Goal: Information Seeking & Learning: Check status

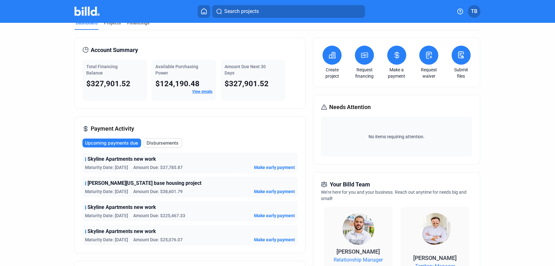
scroll to position [1, 0]
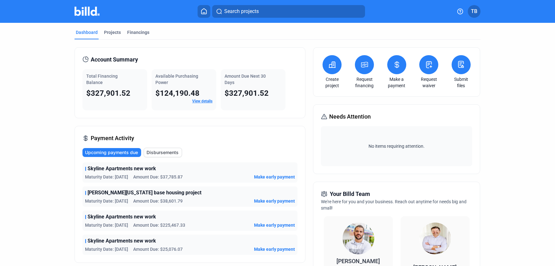
click at [117, 170] on span "Skyline Apartments new work" at bounding box center [122, 169] width 69 height 8
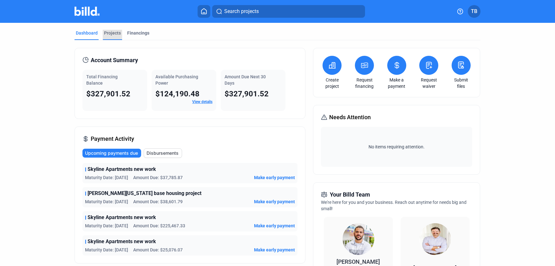
click at [110, 36] on div "Projects" at bounding box center [112, 35] width 19 height 10
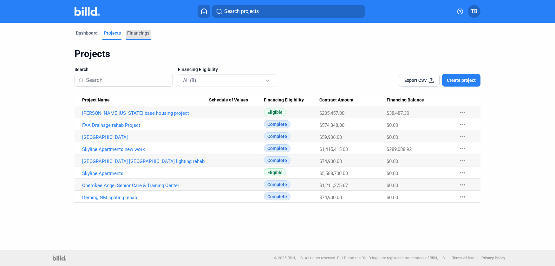
click at [140, 30] on div "Financings" at bounding box center [138, 33] width 22 height 6
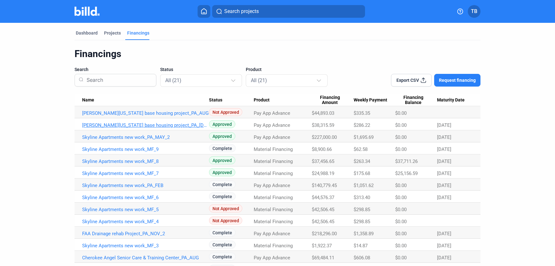
click at [127, 126] on link "[PERSON_NAME][US_STATE] base housing project_PA_[DATE]" at bounding box center [145, 125] width 127 height 6
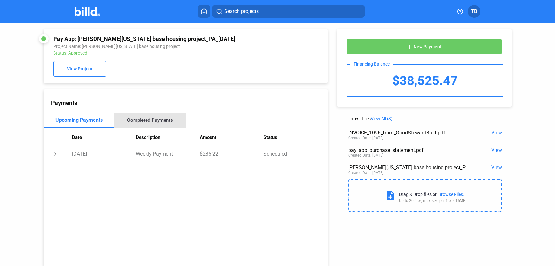
click at [152, 123] on div "Completed Payments" at bounding box center [150, 120] width 46 height 6
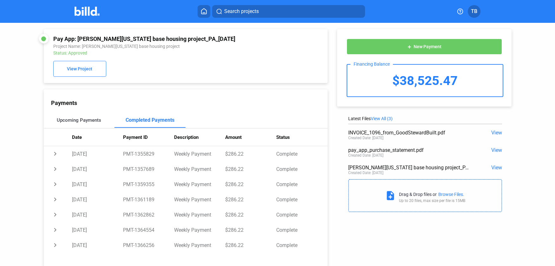
click at [79, 116] on div "Upcoming Payments" at bounding box center [79, 120] width 71 height 15
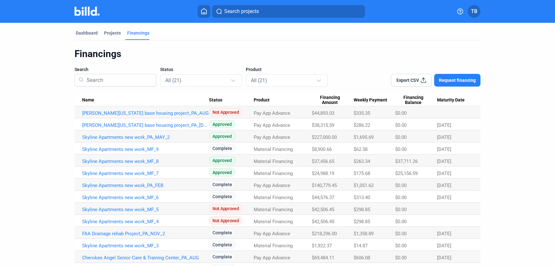
click at [407, 81] on span "Export CSV" at bounding box center [408, 80] width 23 height 6
click at [133, 126] on link "[PERSON_NAME][US_STATE] base housing project_PA_[DATE]" at bounding box center [145, 125] width 127 height 6
click at [127, 149] on link "Skyline Apartments new work_MF_9" at bounding box center [145, 150] width 127 height 6
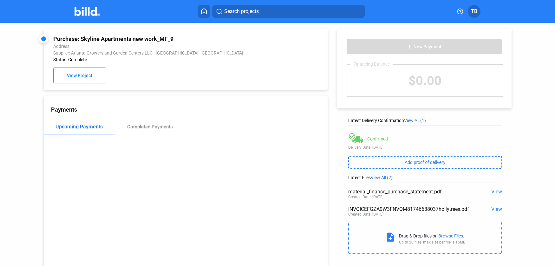
scroll to position [23, 0]
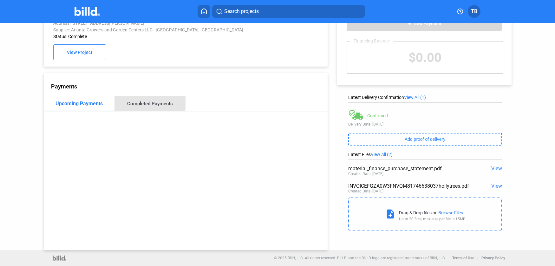
click at [135, 101] on div "Completed Payments" at bounding box center [150, 104] width 46 height 6
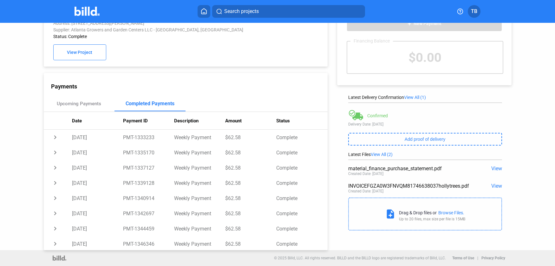
scroll to position [154, 0]
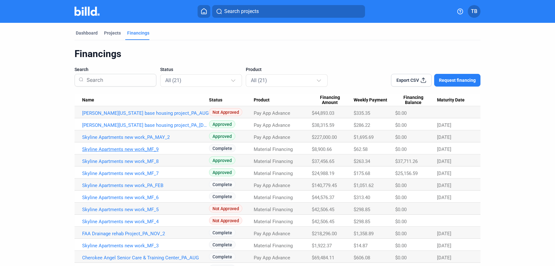
click at [146, 150] on link "Skyline Apartments new work_MF_9" at bounding box center [145, 150] width 127 height 6
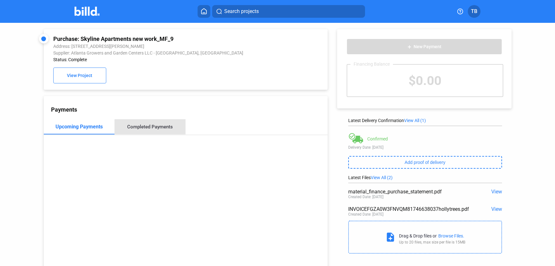
click at [160, 132] on div "Completed Payments" at bounding box center [150, 126] width 71 height 15
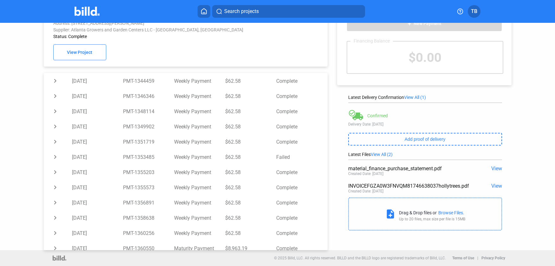
scroll to position [154, 0]
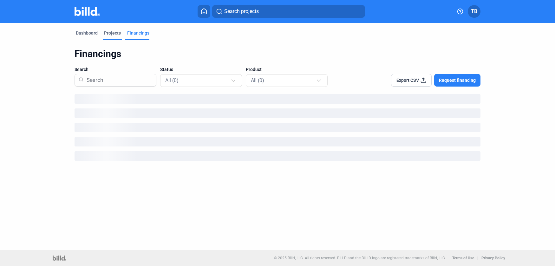
click at [111, 36] on div "Projects" at bounding box center [112, 33] width 17 height 6
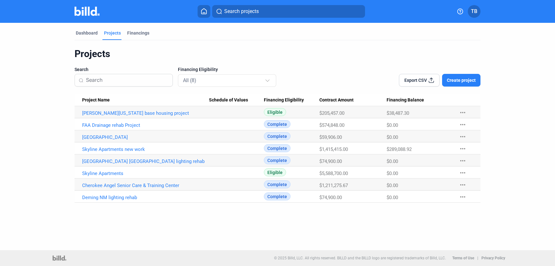
click at [412, 83] on span "Export CSV" at bounding box center [416, 80] width 23 height 6
click at [114, 124] on link "FAA Drainage rehab Project" at bounding box center [145, 125] width 127 height 6
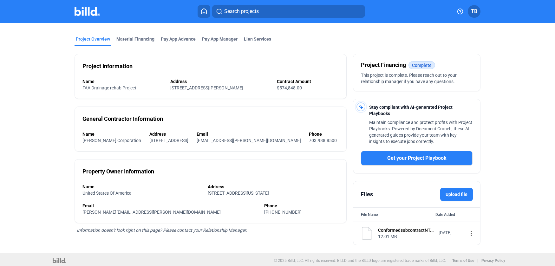
scroll to position [24, 0]
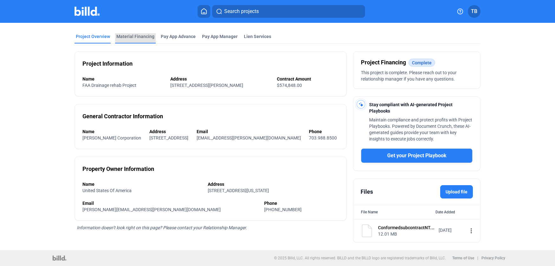
click at [142, 37] on div "Material Financing" at bounding box center [135, 36] width 38 height 6
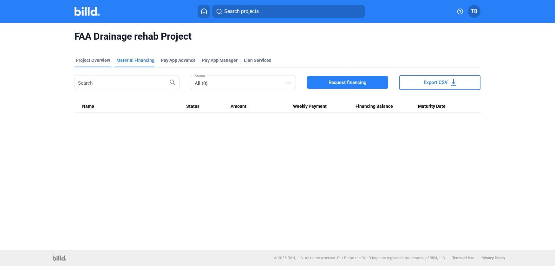
click at [84, 62] on div "Project Overview" at bounding box center [93, 60] width 34 height 6
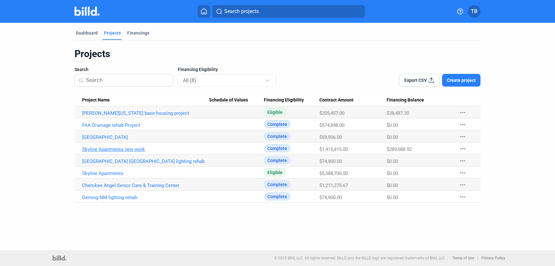
click at [136, 149] on link "Skyline Apartments new work" at bounding box center [145, 150] width 127 height 6
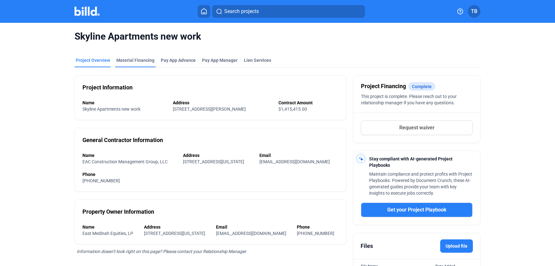
click at [136, 60] on div "Material Financing" at bounding box center [135, 60] width 38 height 6
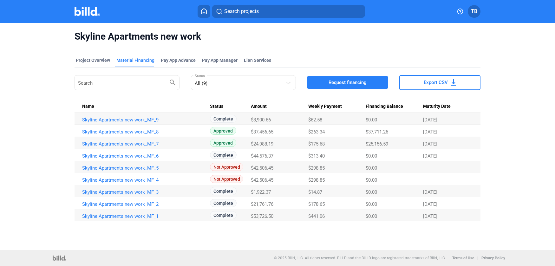
click at [115, 190] on link "Skyline Apartments new work_MF_3" at bounding box center [145, 192] width 127 height 6
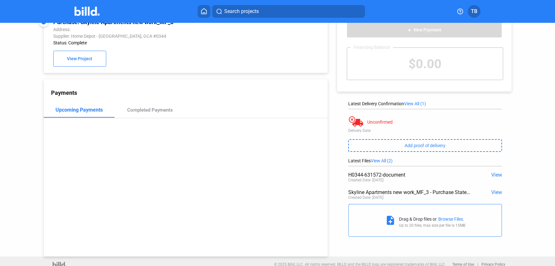
scroll to position [19, 0]
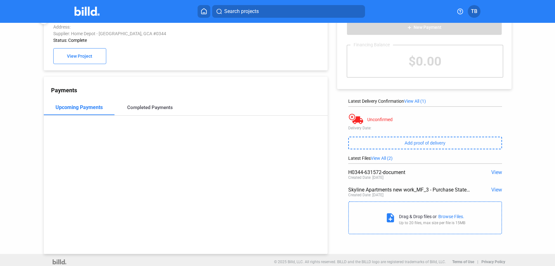
click at [138, 108] on div "Completed Payments" at bounding box center [150, 108] width 46 height 6
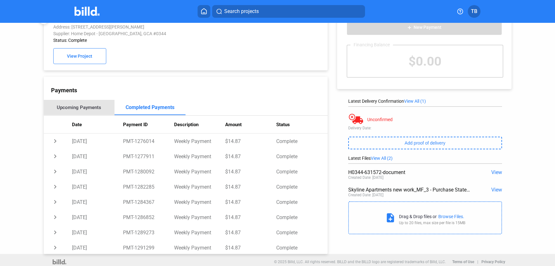
click at [85, 109] on div "Upcoming Payments" at bounding box center [79, 108] width 44 height 6
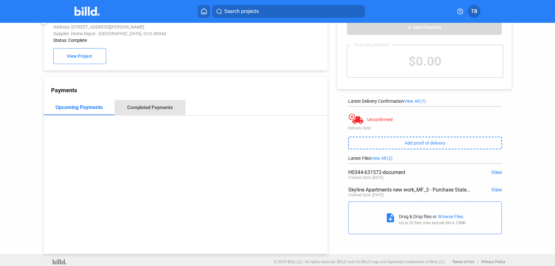
click at [135, 102] on div "Completed Payments" at bounding box center [150, 107] width 71 height 15
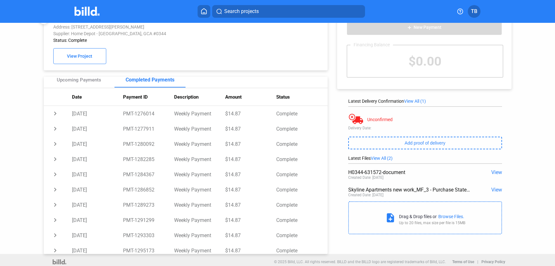
scroll to position [0, 0]
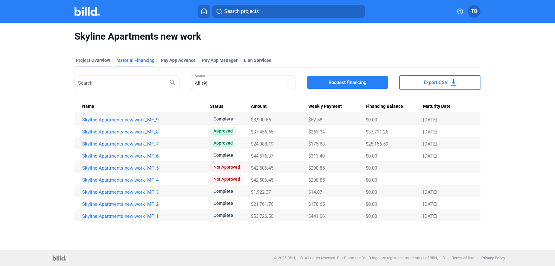
click at [101, 59] on div "Project Overview" at bounding box center [93, 60] width 34 height 6
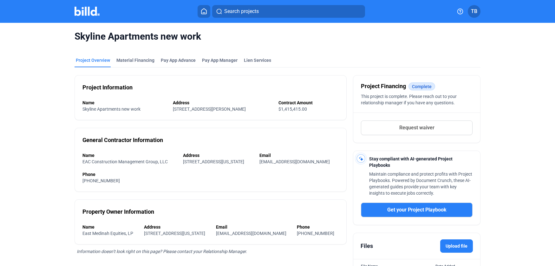
click at [123, 55] on mat-tab-group "Project Overview Material Financing Pay App Advance Pay App Manager Lien Servic…" at bounding box center [278, 185] width 406 height 270
click at [126, 63] on div "Material Financing" at bounding box center [135, 60] width 38 height 6
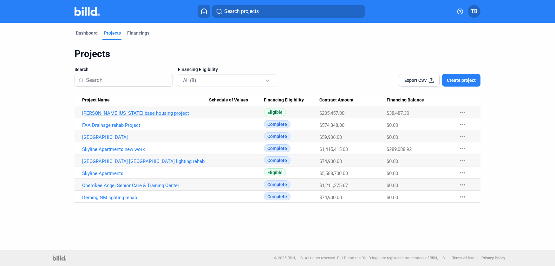
click at [135, 113] on link "[PERSON_NAME][US_STATE] base housing project" at bounding box center [145, 113] width 127 height 6
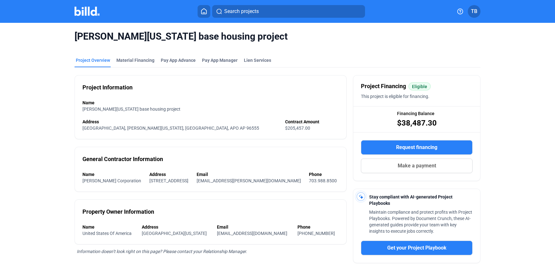
click at [145, 56] on mat-tab-group "Project Overview Material Financing Pay App Advance Pay App Manager Lien Servic…" at bounding box center [278, 239] width 406 height 378
click at [145, 57] on div "Material Financing" at bounding box center [135, 60] width 38 height 6
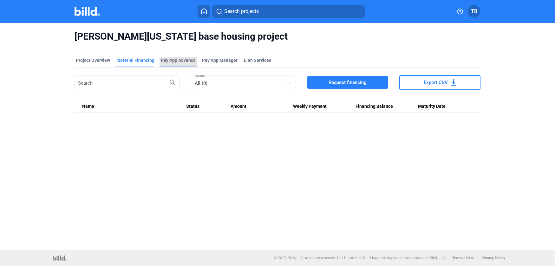
click at [174, 65] on div "Pay App Advance" at bounding box center [178, 62] width 37 height 10
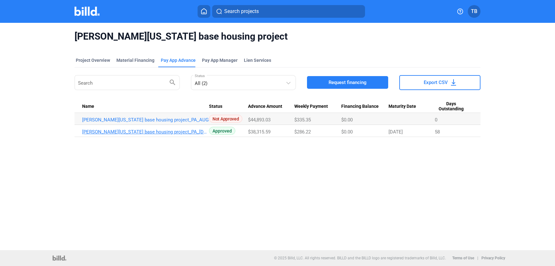
click at [145, 134] on link "[PERSON_NAME][US_STATE] base housing project_PA_[DATE]" at bounding box center [145, 132] width 127 height 6
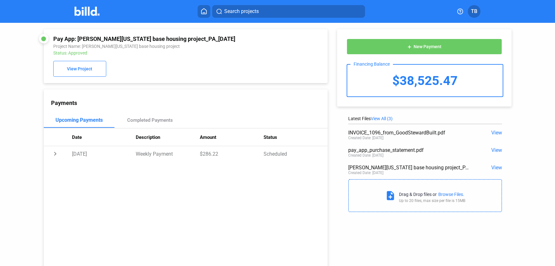
click at [497, 150] on span "View" at bounding box center [497, 150] width 11 height 6
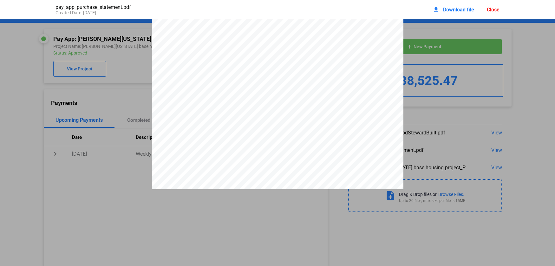
scroll to position [3, 0]
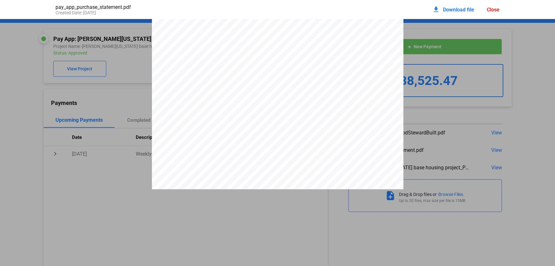
click at [495, 12] on div "Close" at bounding box center [493, 10] width 13 height 6
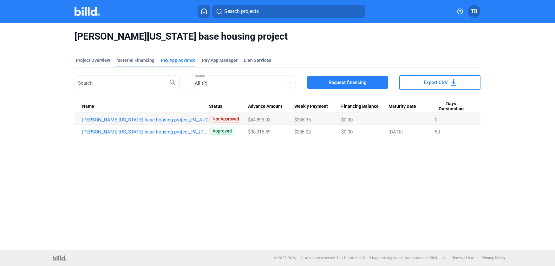
click at [134, 60] on div "Material Financing" at bounding box center [135, 60] width 38 height 6
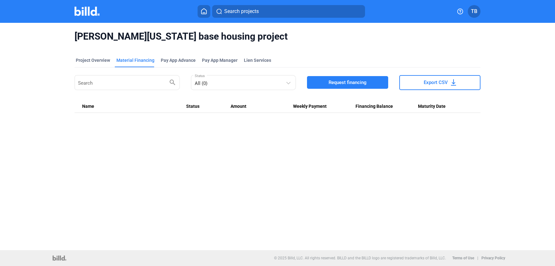
click at [114, 41] on span "[PERSON_NAME][US_STATE] base housing project" at bounding box center [278, 36] width 406 height 12
click at [208, 13] on home-icon at bounding box center [204, 11] width 8 height 6
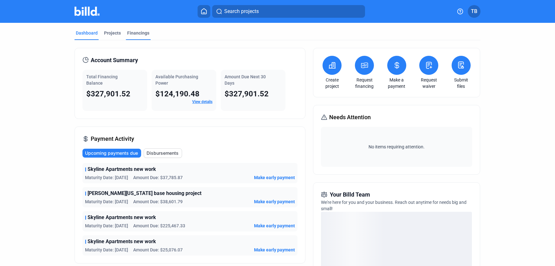
click at [140, 32] on div "Financings" at bounding box center [138, 33] width 22 height 6
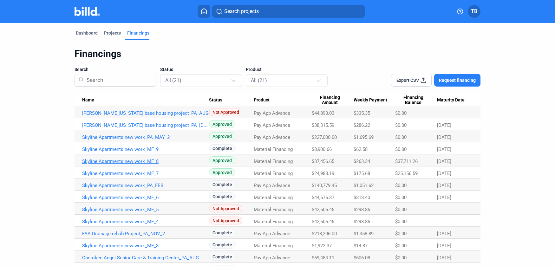
click at [128, 164] on link "Skyline Apartments new work_MF_8" at bounding box center [145, 162] width 127 height 6
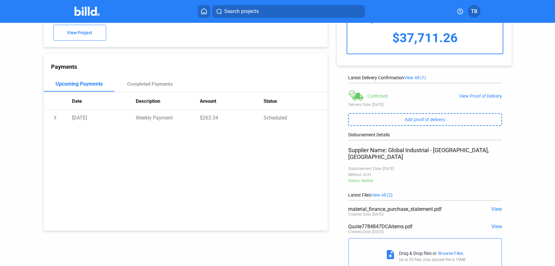
scroll to position [61, 0]
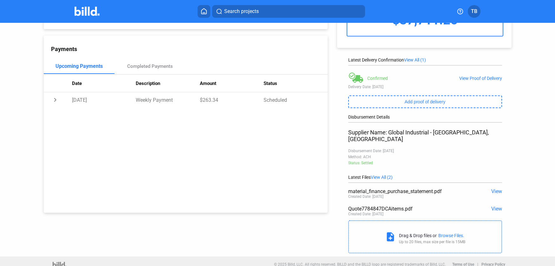
click at [495, 188] on span "View" at bounding box center [497, 191] width 11 height 6
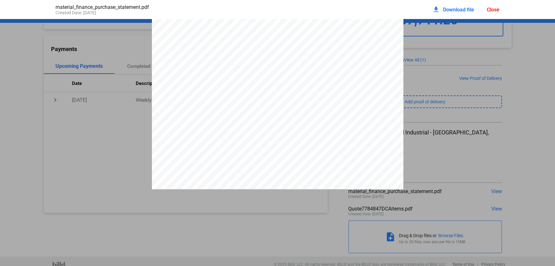
scroll to position [0, 0]
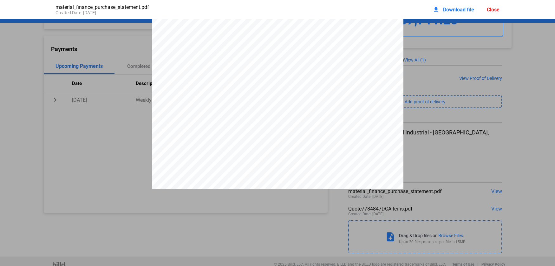
click at [494, 7] on div "Close" at bounding box center [493, 10] width 13 height 6
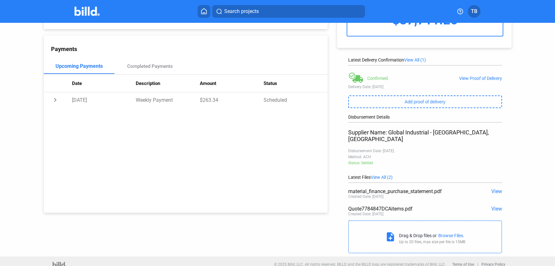
scroll to position [0, 0]
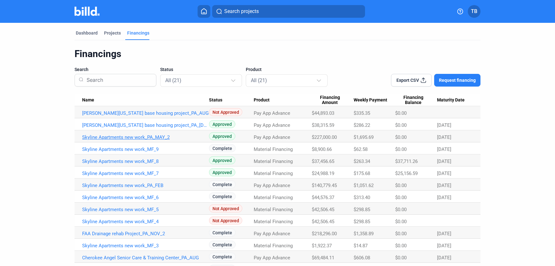
click at [156, 136] on link "Skyline Apartments new work_PA_MAY_2" at bounding box center [145, 138] width 127 height 6
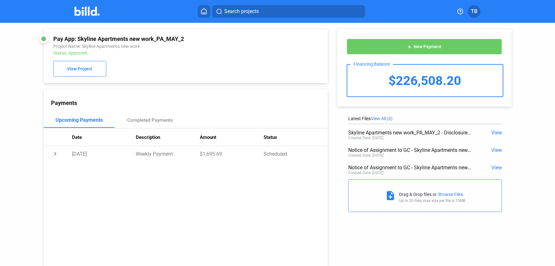
click at [492, 132] on span "View" at bounding box center [497, 133] width 11 height 6
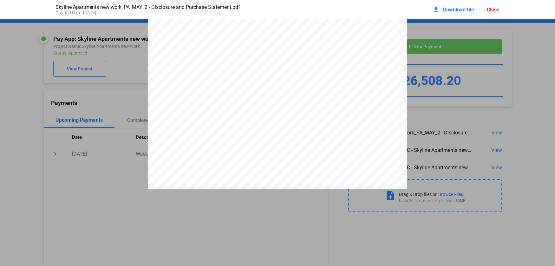
scroll to position [14, 0]
click at [497, 10] on div "Close" at bounding box center [493, 10] width 13 height 6
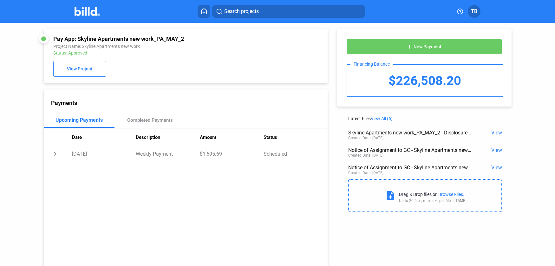
click at [475, 10] on span "TB" at bounding box center [474, 12] width 6 height 8
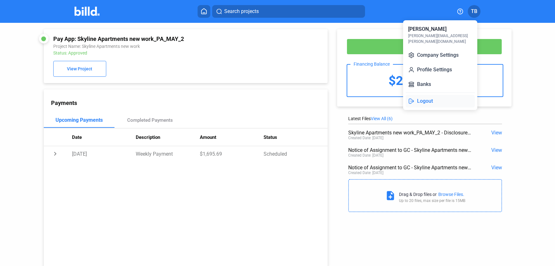
click at [432, 95] on button "Logout" at bounding box center [440, 101] width 69 height 13
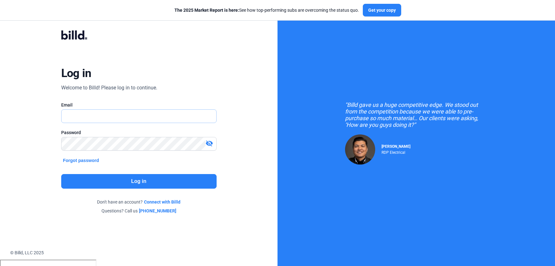
type input "[PERSON_NAME][EMAIL_ADDRESS][PERSON_NAME][DOMAIN_NAME]"
